Goal: Task Accomplishment & Management: Complete application form

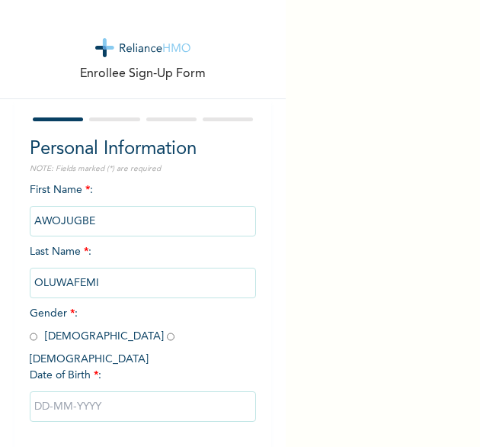
click at [35, 341] on input "radio" at bounding box center [34, 336] width 8 height 14
radio input "true"
click at [79, 397] on input "text" at bounding box center [143, 406] width 227 height 30
select select "8"
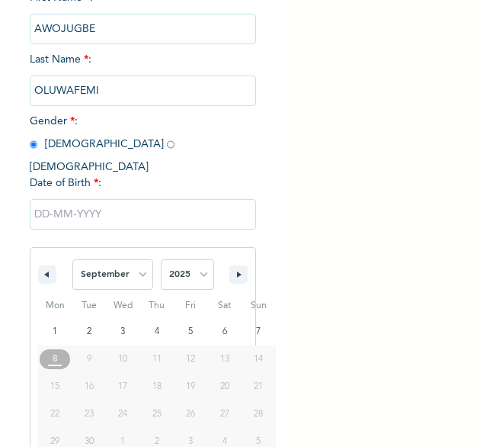
scroll to position [213, 0]
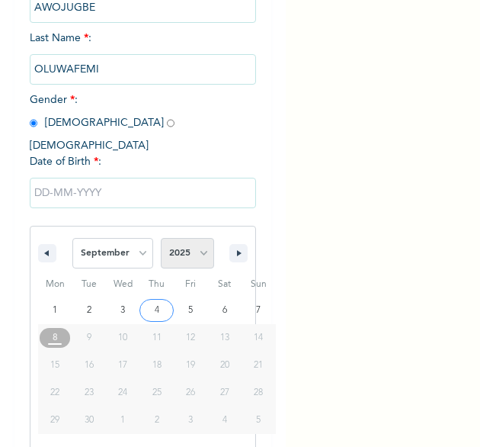
click at [195, 239] on select "2025 2024 2023 2022 2021 2020 2019 2018 2017 2016 2015 2014 2013 2012 2011 2010…" at bounding box center [187, 253] width 53 height 30
select select "1993"
click at [161, 238] on select "2025 2024 2023 2022 2021 2020 2019 2018 2017 2016 2015 2014 2013 2012 2011 2010…" at bounding box center [187, 253] width 53 height 30
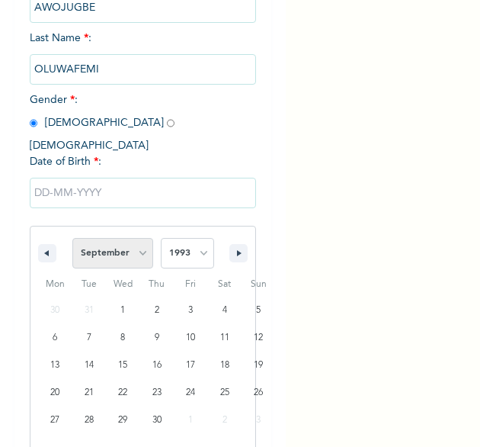
click at [137, 238] on select "January February March April May June July August September October November De…" at bounding box center [112, 253] width 81 height 30
select select "5"
click at [72, 238] on select "January February March April May June July August September October November De…" at bounding box center [112, 253] width 81 height 30
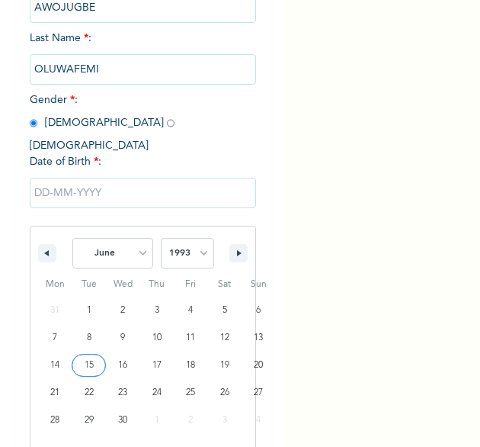
type input "[DATE]"
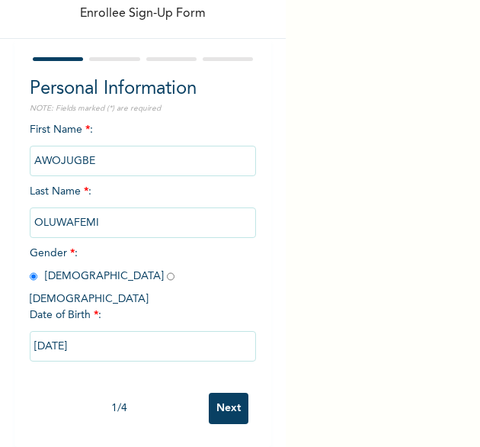
scroll to position [58, 0]
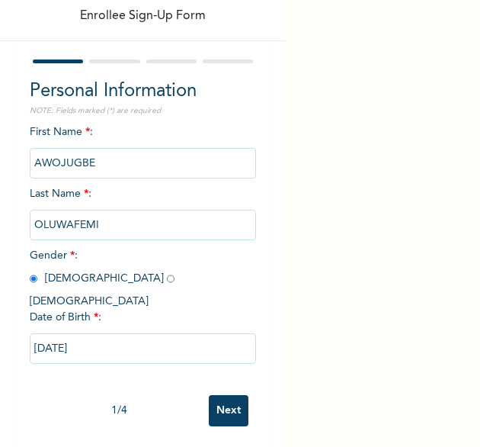
click at [222, 395] on input "Next" at bounding box center [229, 410] width 40 height 31
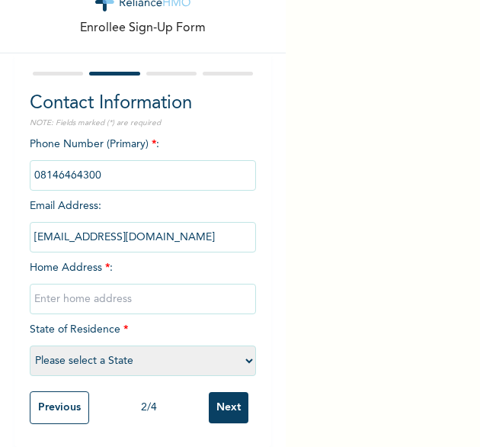
click at [171, 284] on input "text" at bounding box center [143, 299] width 227 height 30
type input "[GEOGRAPHIC_DATA]"
select select "25"
click at [226, 402] on input "Next" at bounding box center [229, 407] width 40 height 31
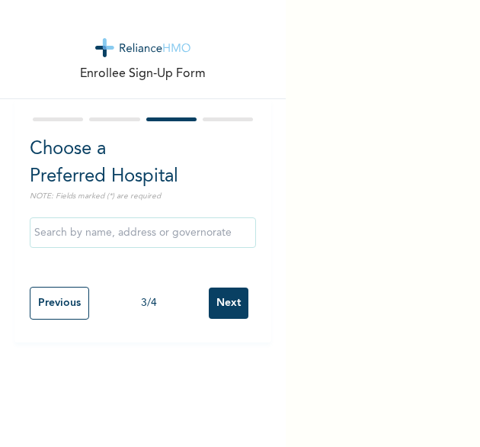
scroll to position [0, 0]
click at [217, 299] on input "Next" at bounding box center [229, 302] width 40 height 31
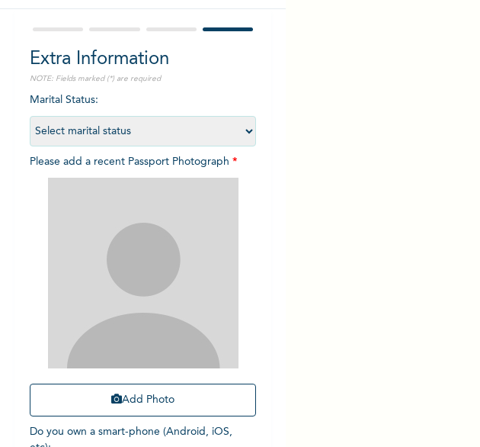
scroll to position [100, 0]
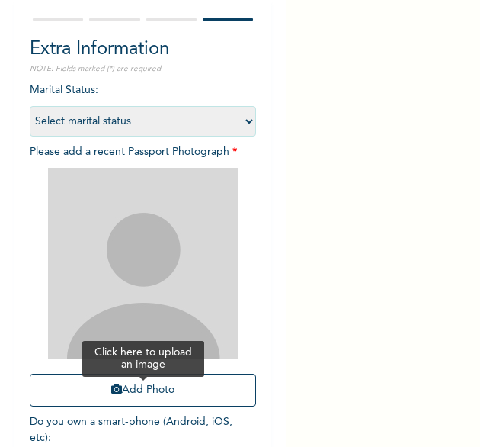
click at [160, 389] on button "Add Photo" at bounding box center [143, 389] width 227 height 33
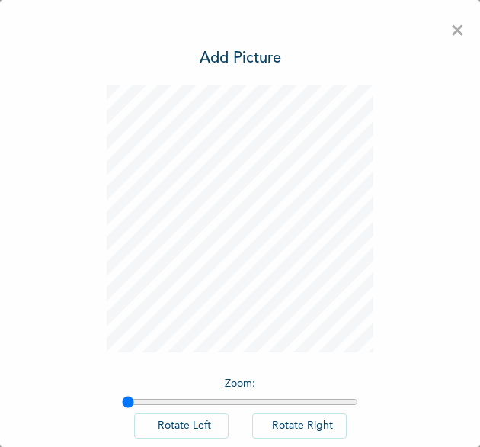
scroll to position [85, 0]
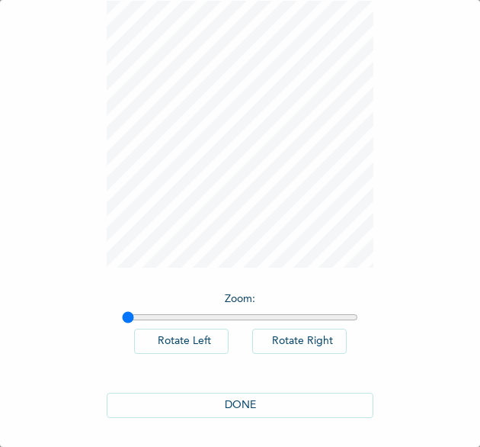
click at [162, 404] on button "DONE" at bounding box center [240, 405] width 267 height 25
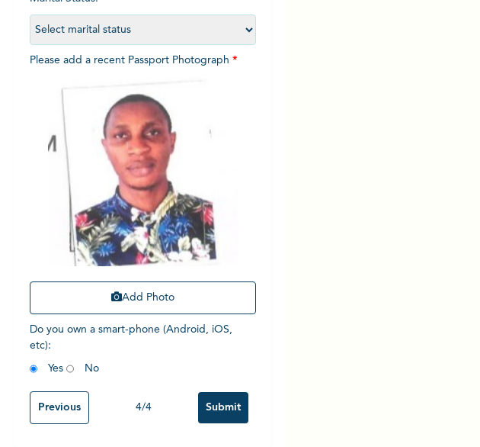
scroll to position [204, 0]
click at [212, 394] on input "Submit" at bounding box center [223, 407] width 50 height 31
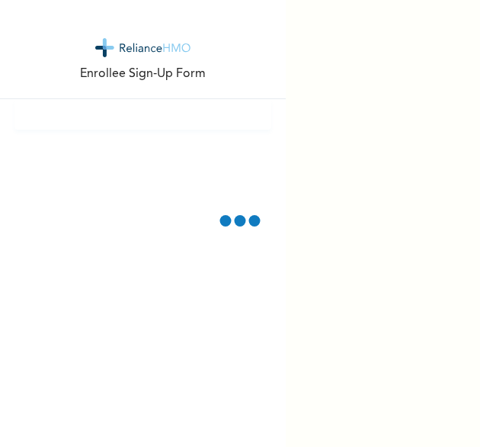
scroll to position [0, 0]
